Goal: Transaction & Acquisition: Book appointment/travel/reservation

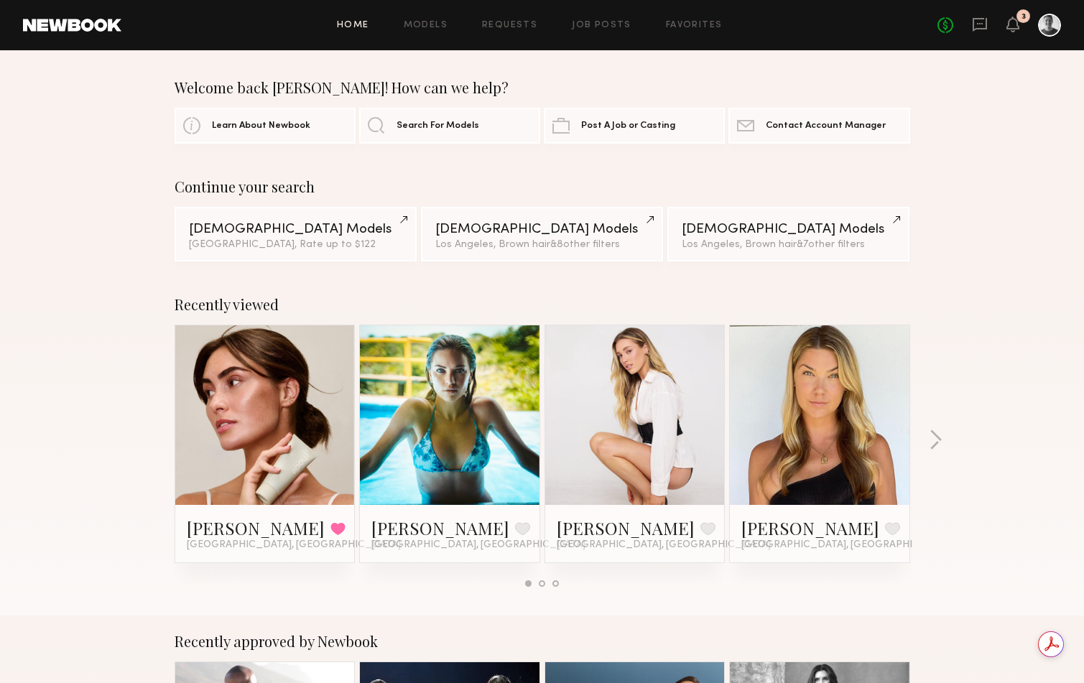
click at [808, 440] on link at bounding box center [820, 415] width 88 height 180
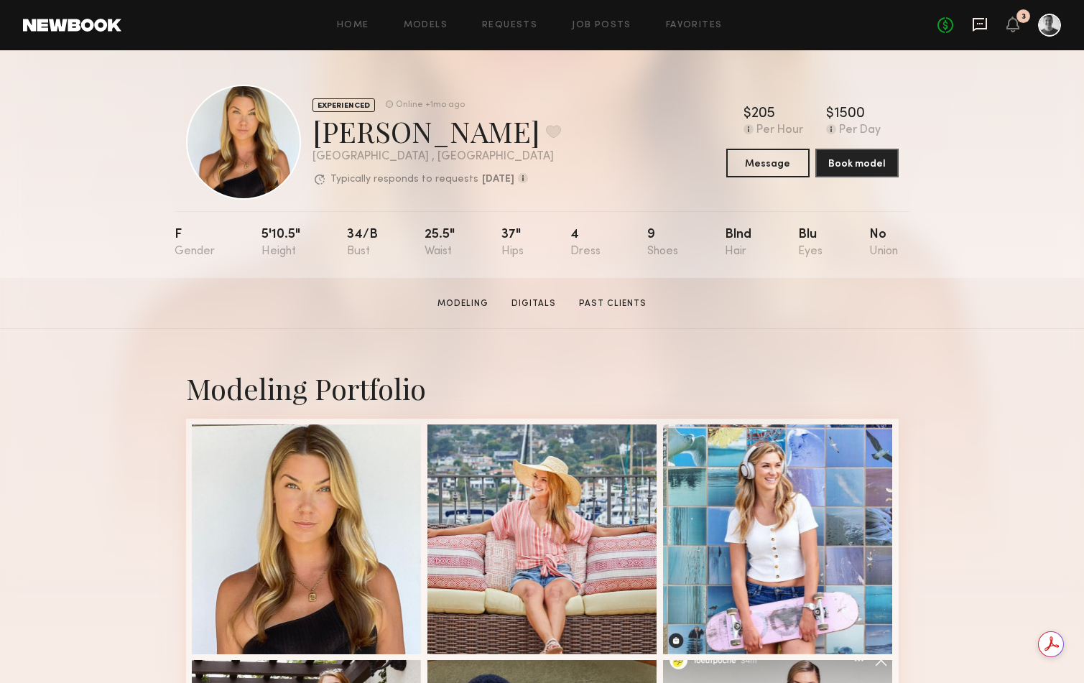
click at [983, 22] on icon at bounding box center [980, 25] width 16 height 16
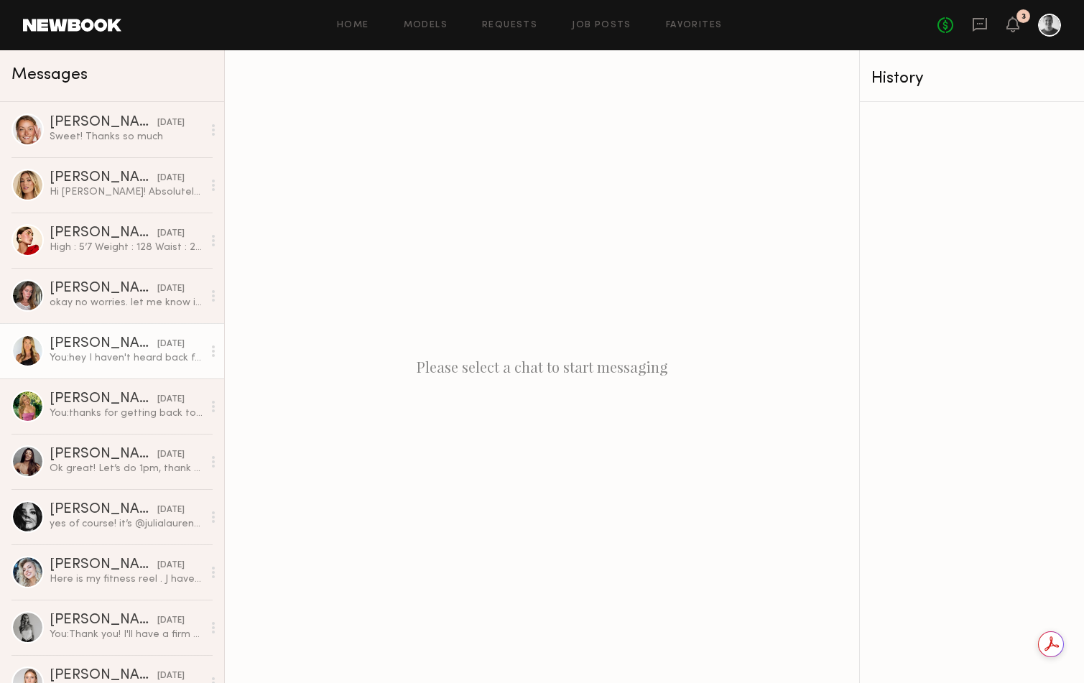
click at [96, 348] on div "Kelli R." at bounding box center [104, 344] width 108 height 14
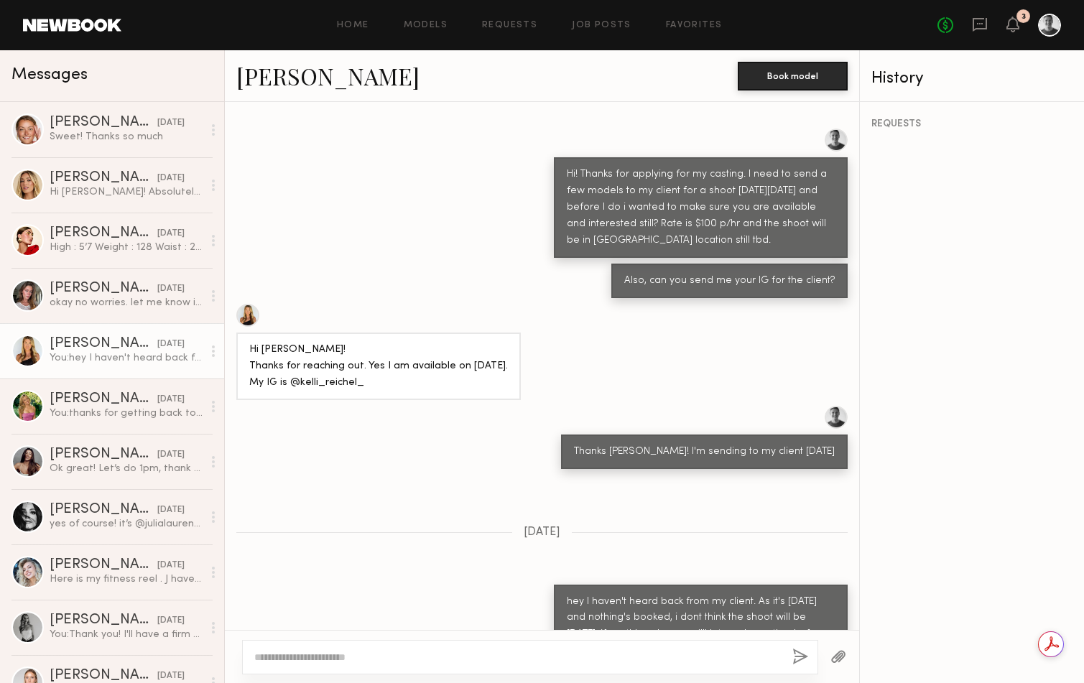
scroll to position [552, 0]
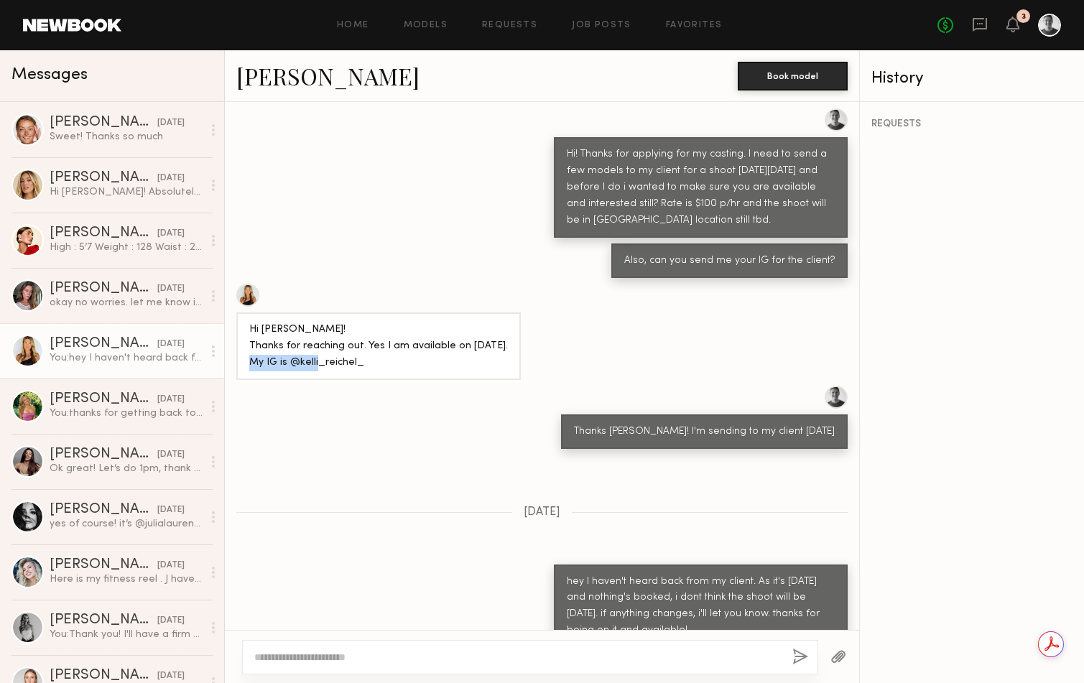
drag, startPoint x: 340, startPoint y: 330, endPoint x: 297, endPoint y: 330, distance: 42.4
click at [289, 330] on div "Hi Joe! Thanks for reaching out. Yes I am available on Oct.5th. My IG is @kelli…" at bounding box center [378, 347] width 259 height 50
copy div "@kelli_reichel_"
